Goal: Communication & Community: Answer question/provide support

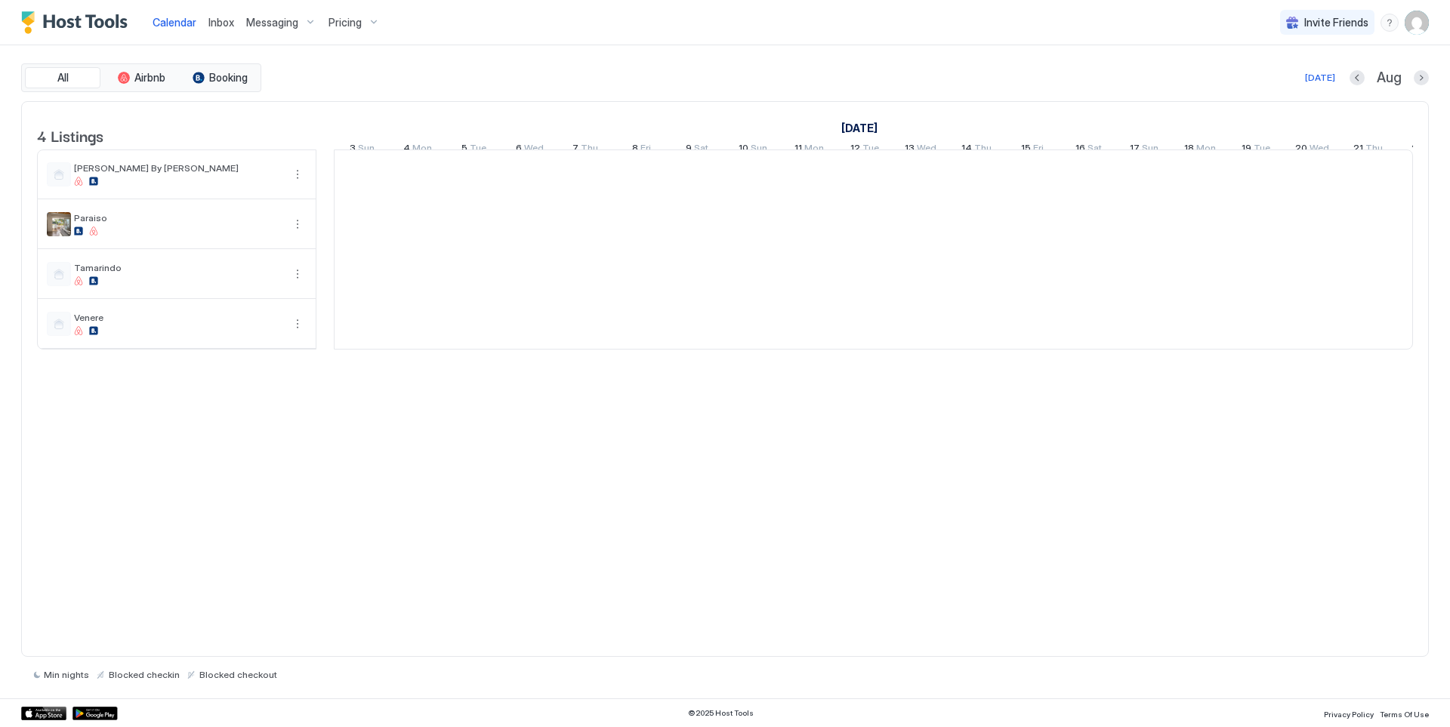
scroll to position [0, 839]
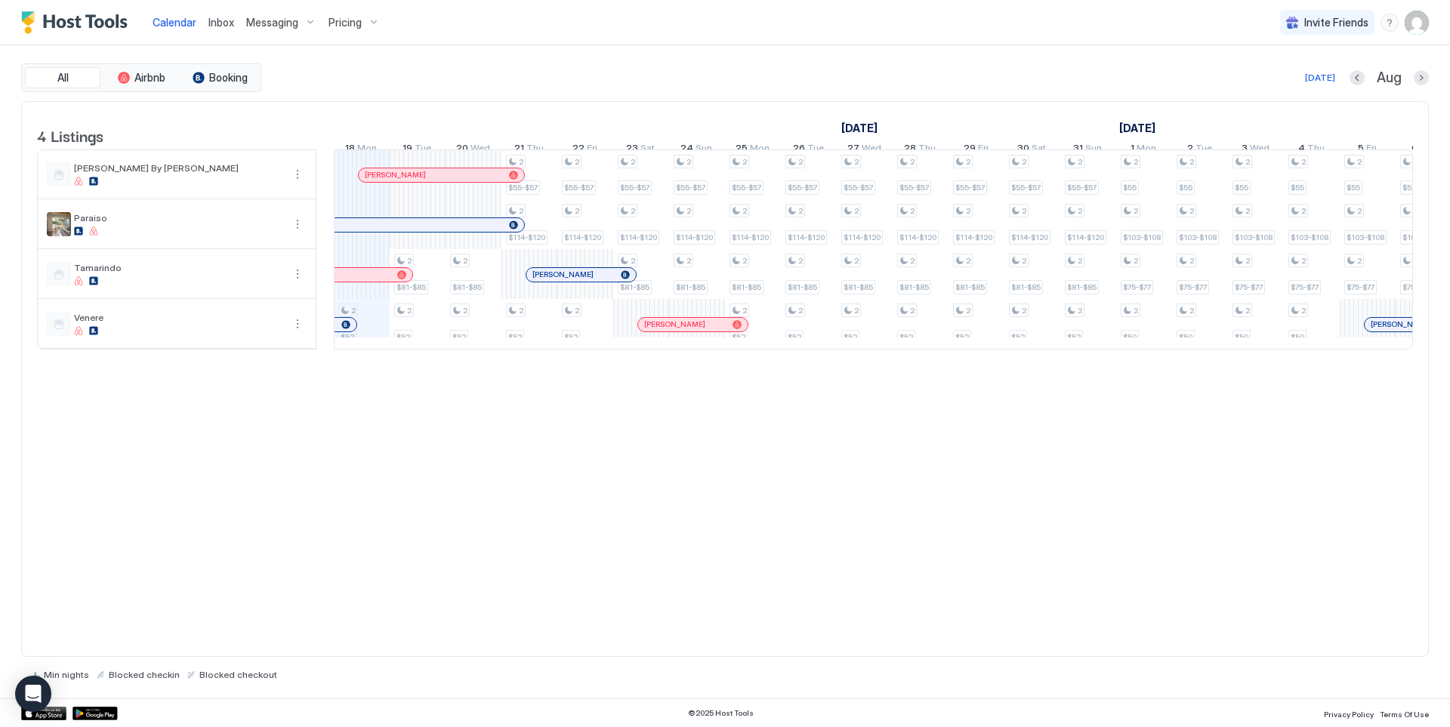
click at [223, 26] on span "Inbox" at bounding box center [221, 22] width 26 height 13
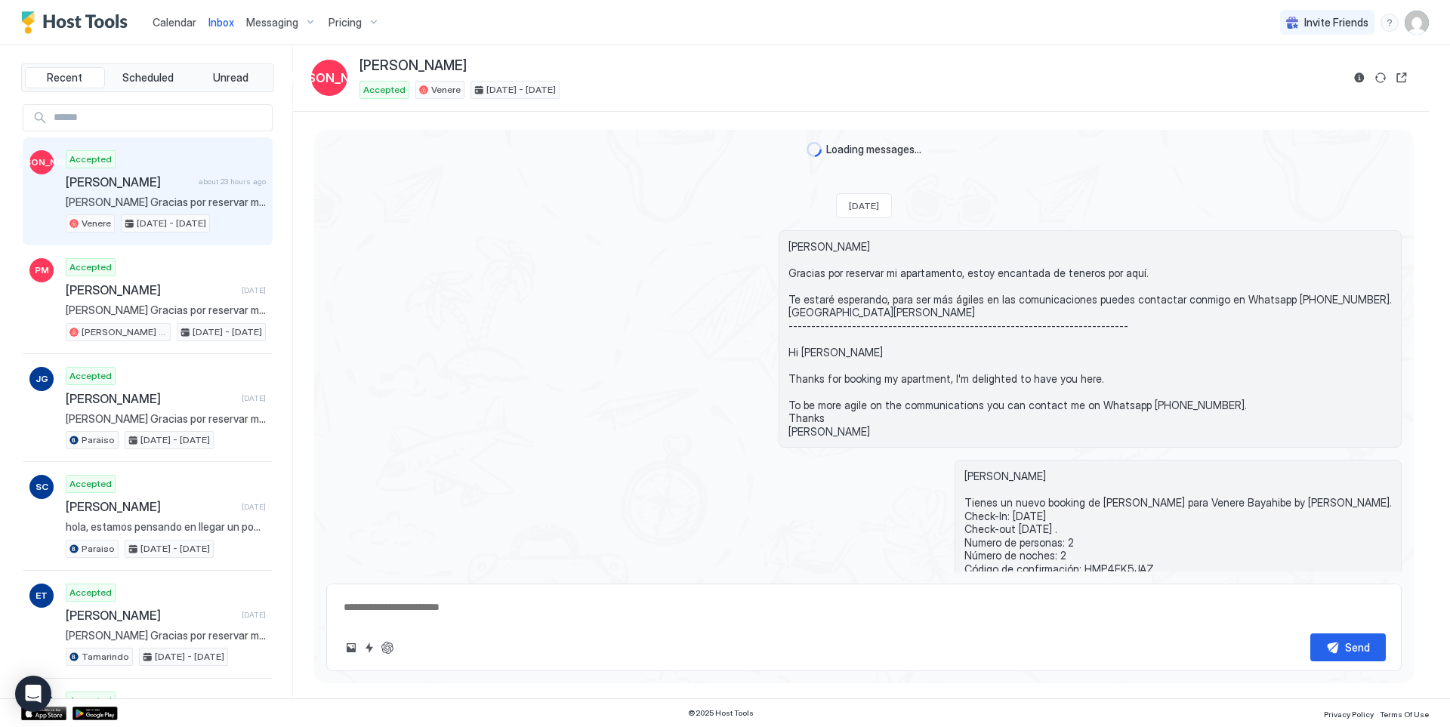
type textarea "*"
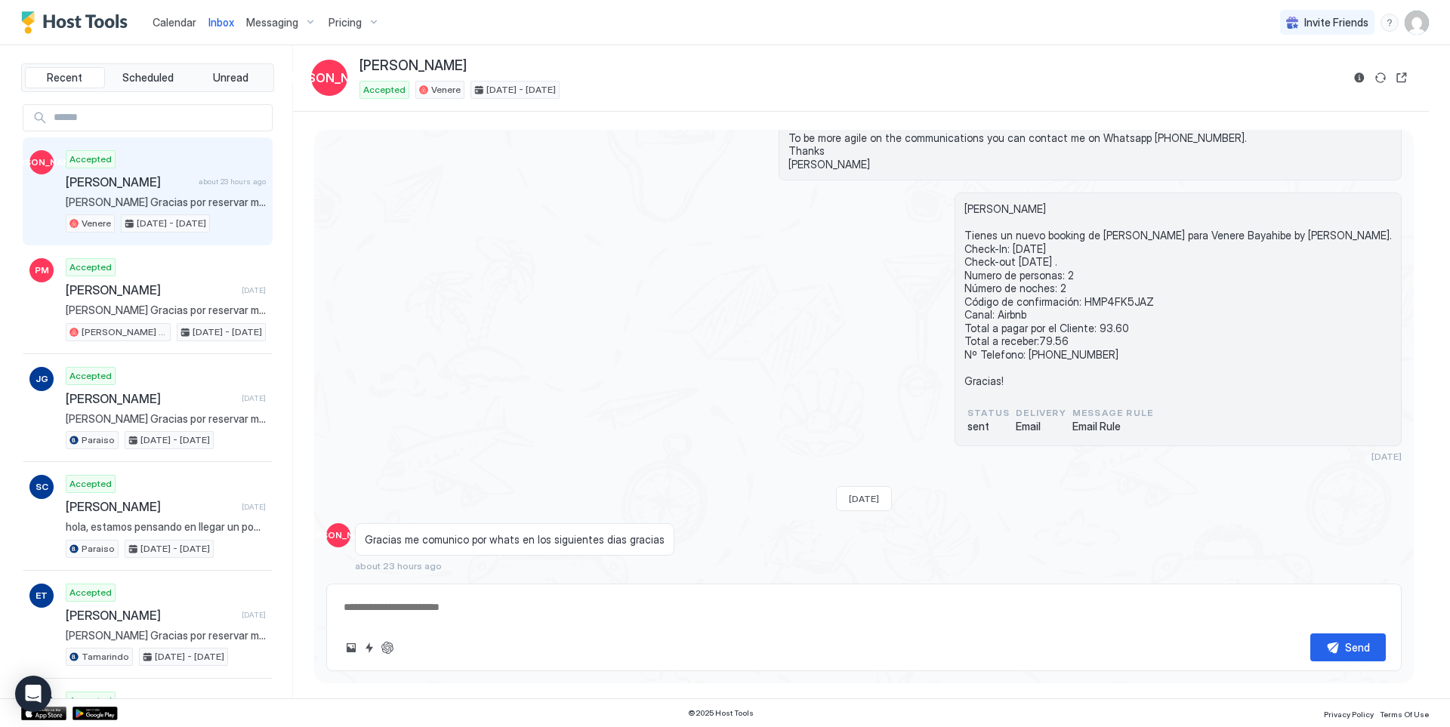
click at [183, 27] on span "Calendar" at bounding box center [175, 22] width 44 height 13
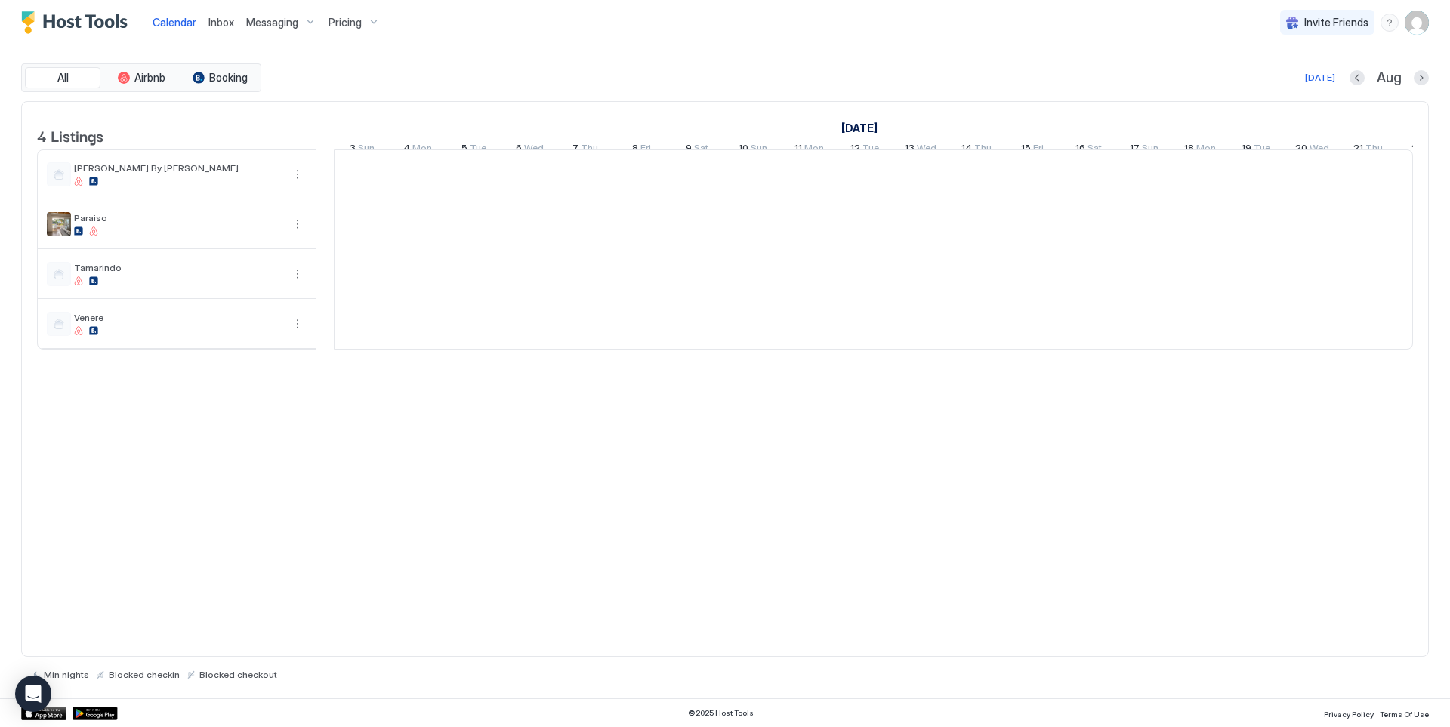
scroll to position [0, 839]
